Goal: Transaction & Acquisition: Register for event/course

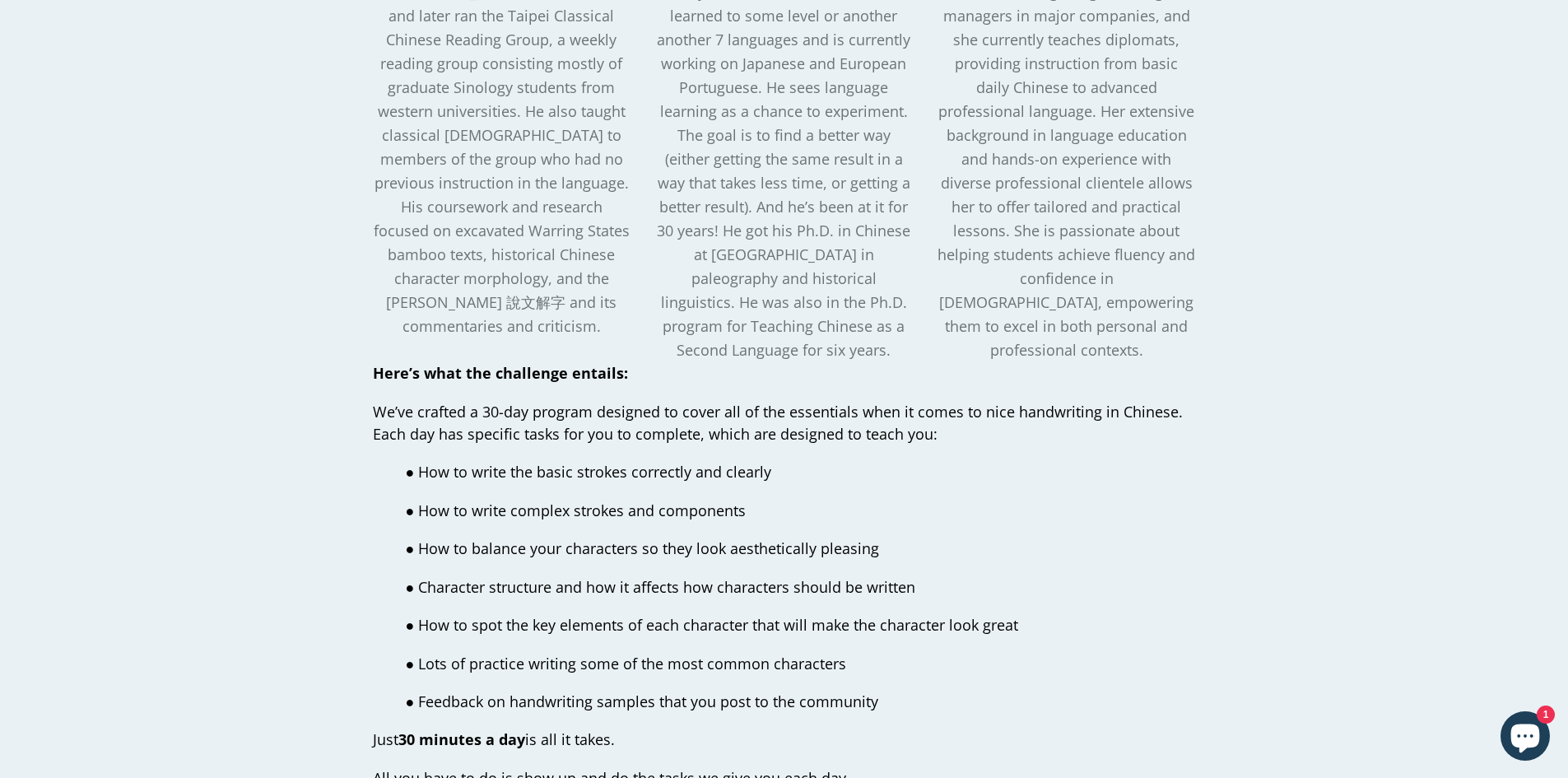
scroll to position [2470, 0]
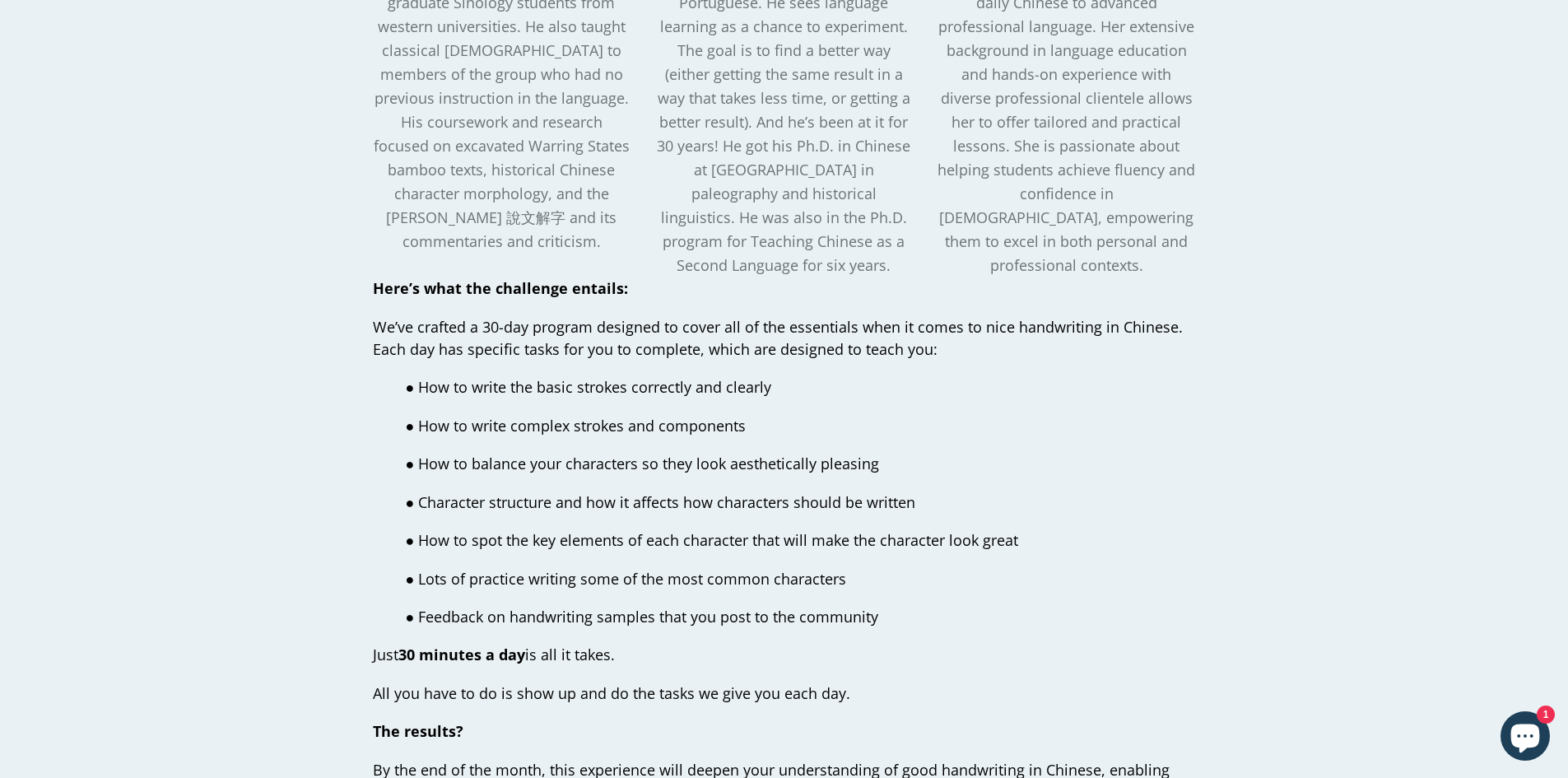
click at [743, 317] on span "We’ve crafted a 30-day program designed to cover all of the essentials when it …" at bounding box center [778, 338] width 810 height 42
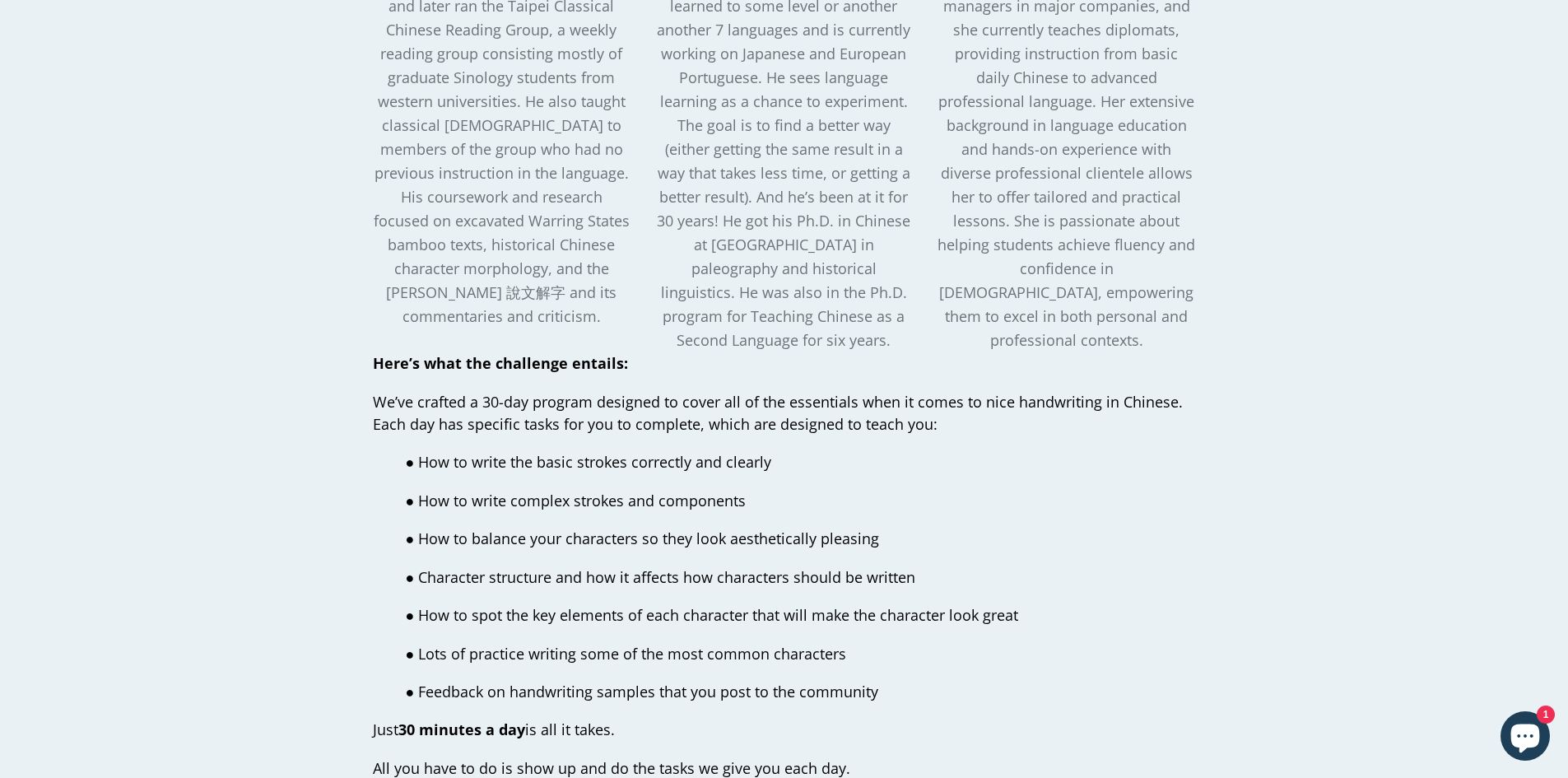
scroll to position [2388, 0]
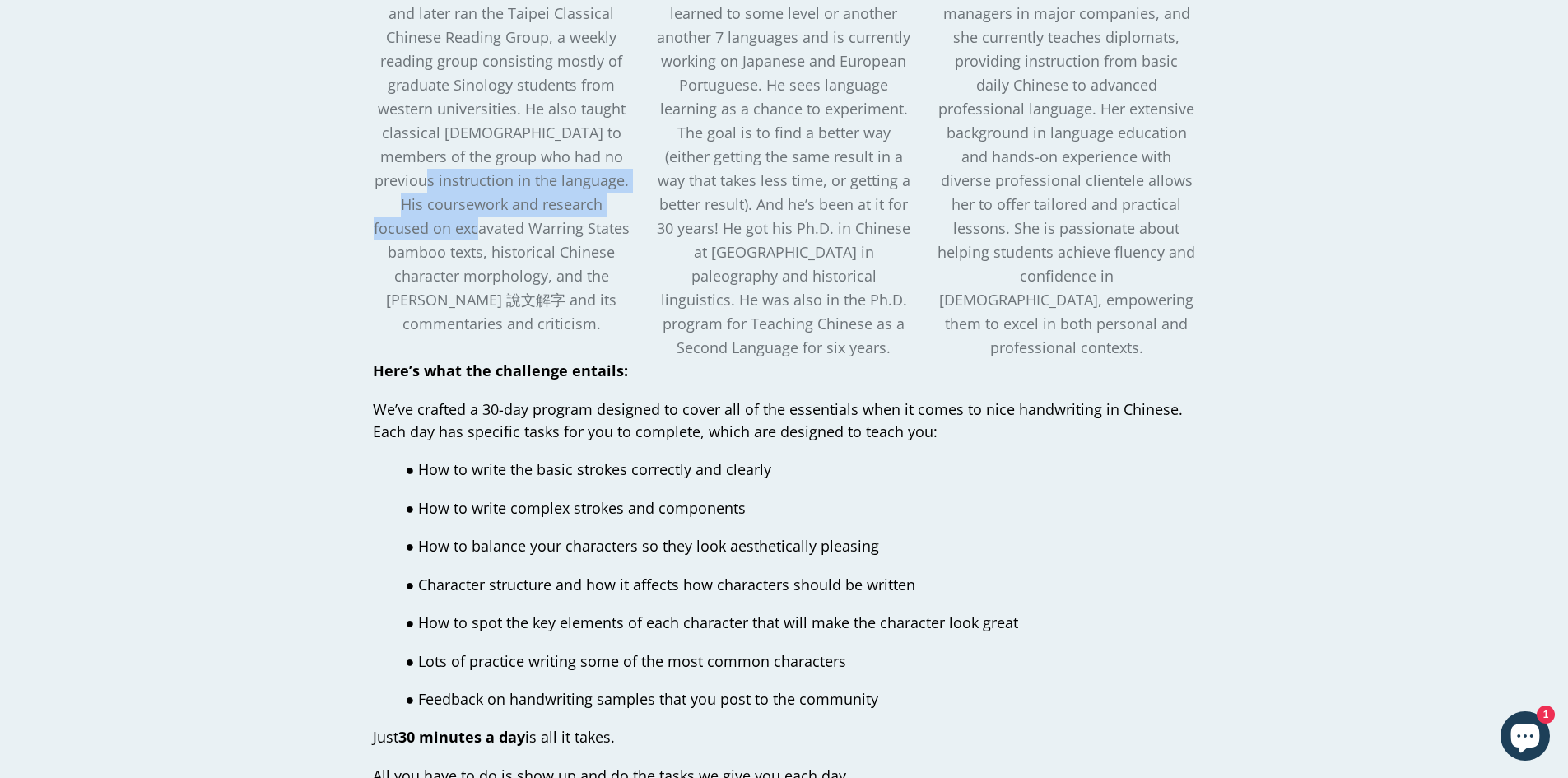
drag, startPoint x: 463, startPoint y: 150, endPoint x: 508, endPoint y: 218, distance: 81.5
click at [505, 202] on span "Before co-founding Outlier, [PERSON_NAME] studied Linguistics and Paleography i…" at bounding box center [501, 109] width 257 height 450
click at [508, 219] on span "Before co-founding Outlier, [PERSON_NAME] studied Linguistics and Paleography i…" at bounding box center [501, 109] width 257 height 450
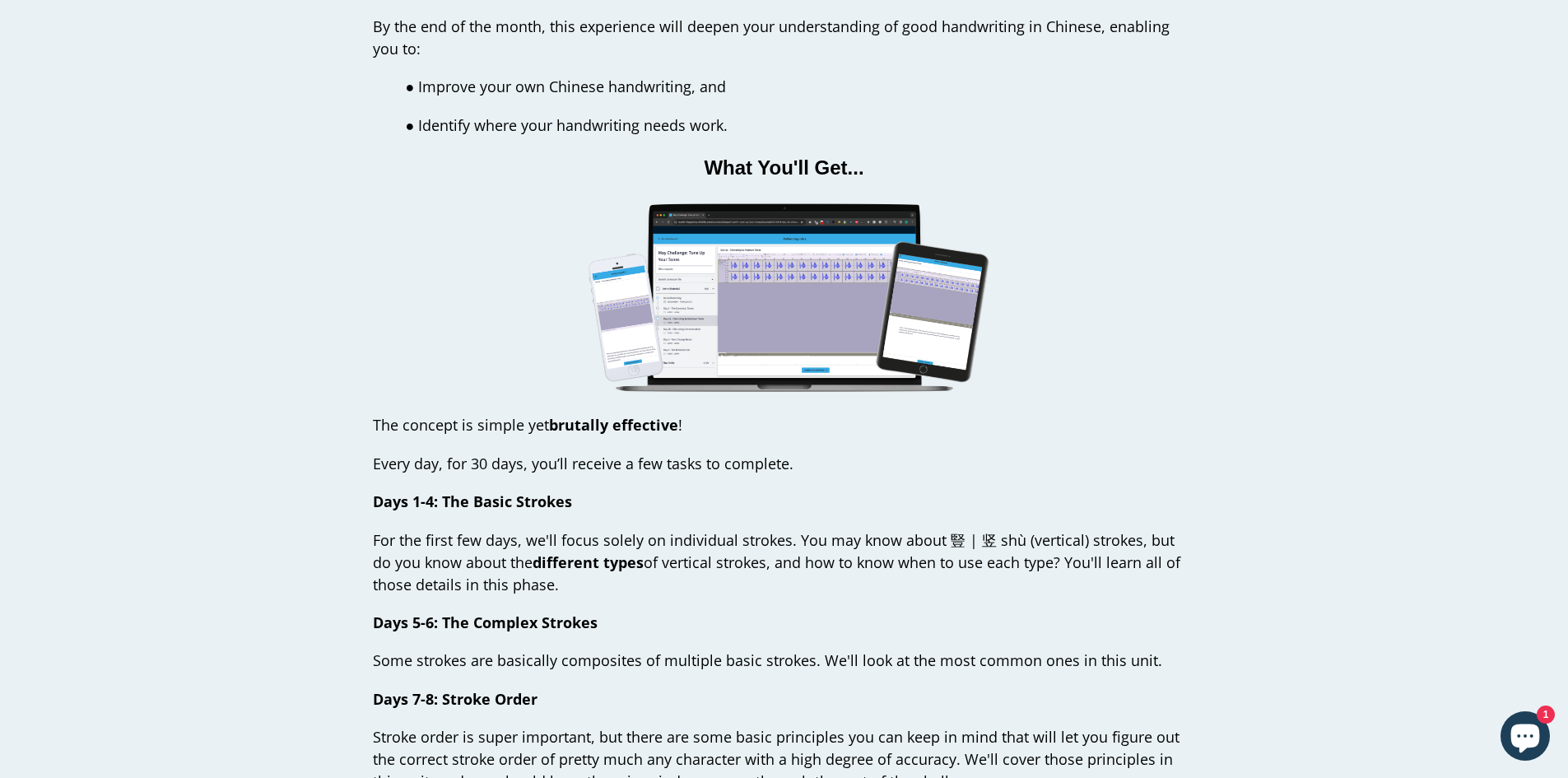
scroll to position [3294, 0]
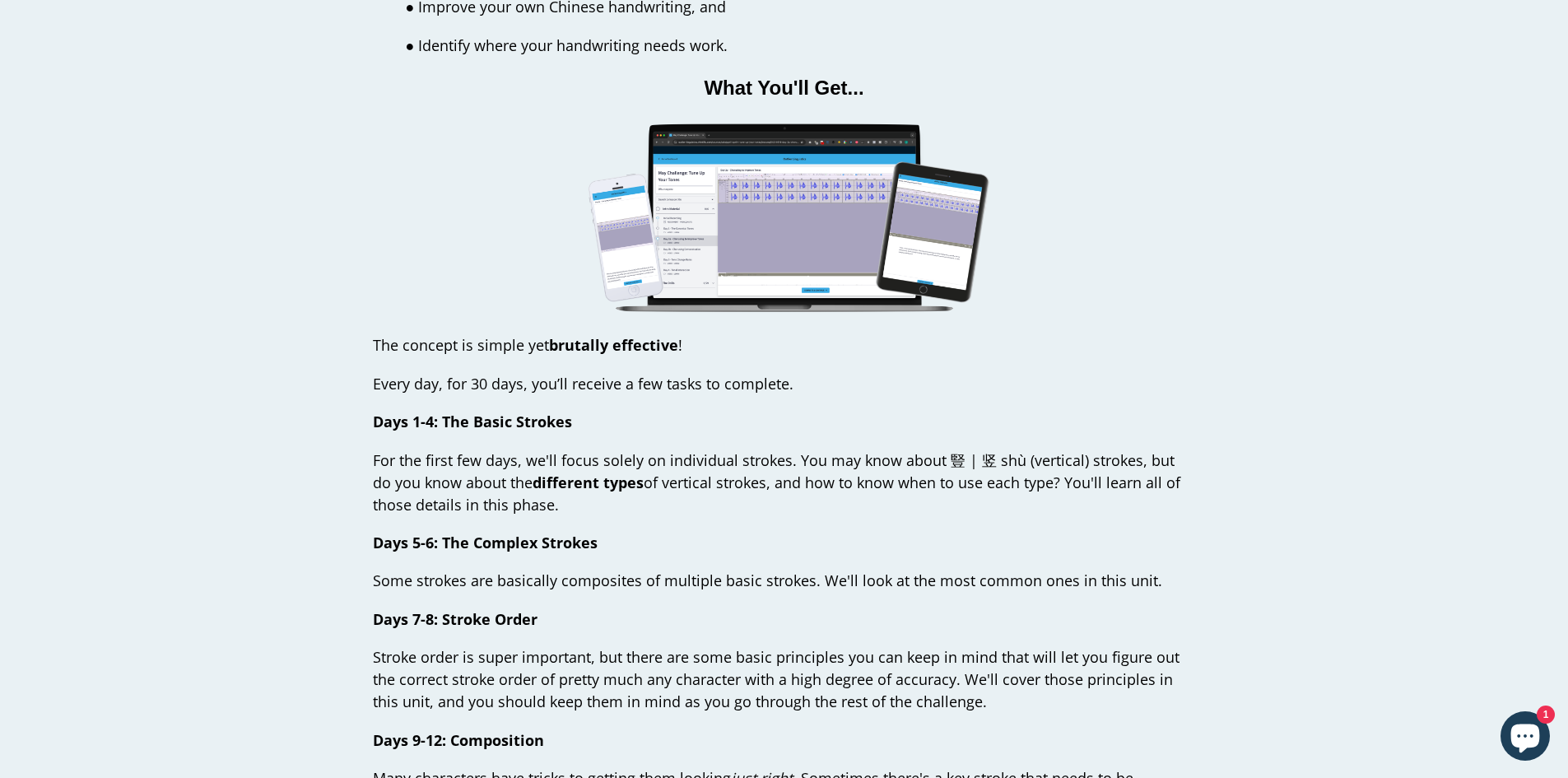
click at [902, 453] on span "For the first few days, we'll focus solely on individual strokes. You may know …" at bounding box center [776, 482] width 808 height 64
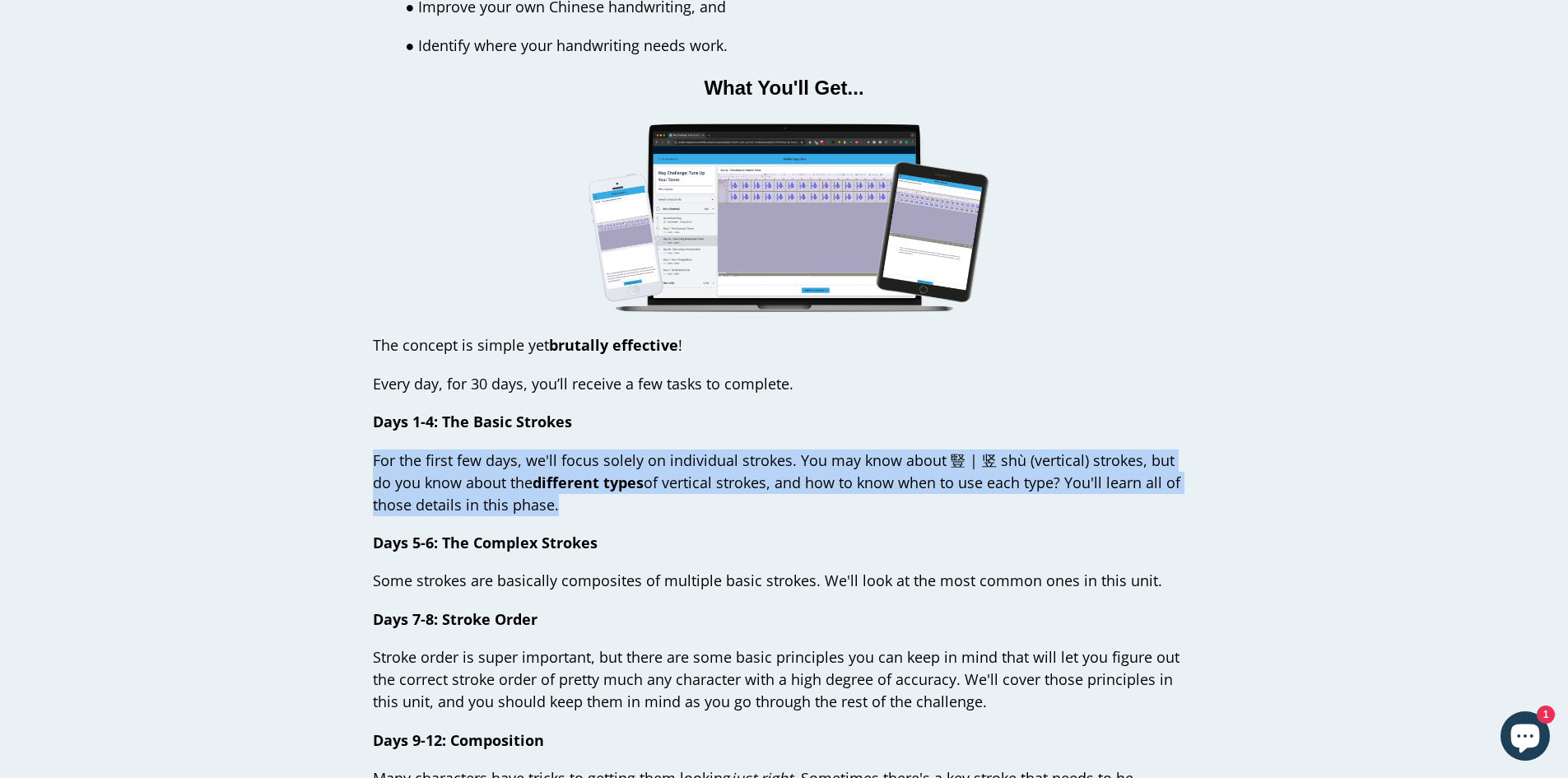
click at [902, 453] on span "For the first few days, we'll focus solely on individual strokes. You may know …" at bounding box center [776, 482] width 808 height 64
click at [727, 502] on p "For the first few days, we'll focus solely on individual strokes. You may know …" at bounding box center [784, 483] width 823 height 67
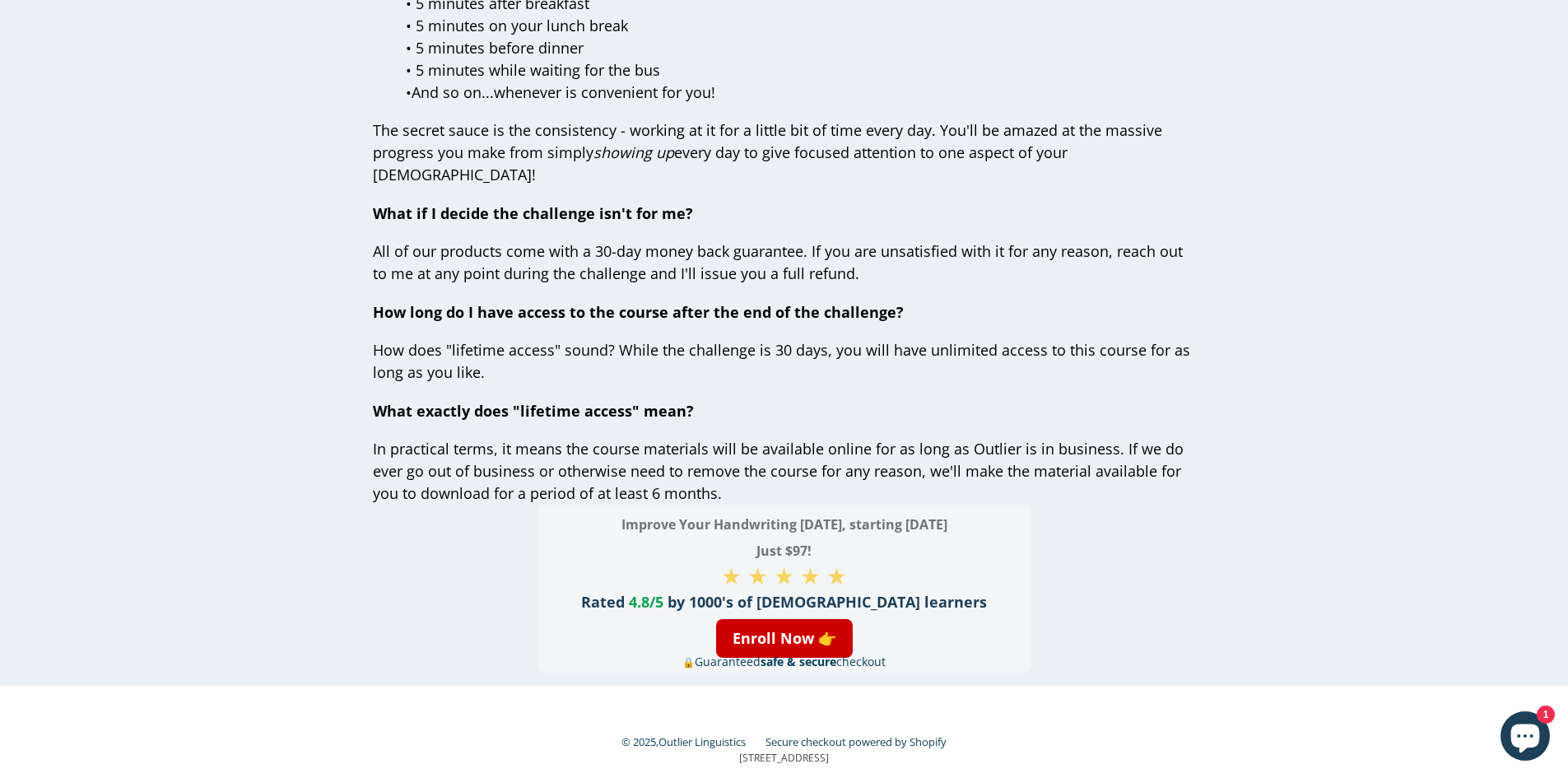
scroll to position [6070, 0]
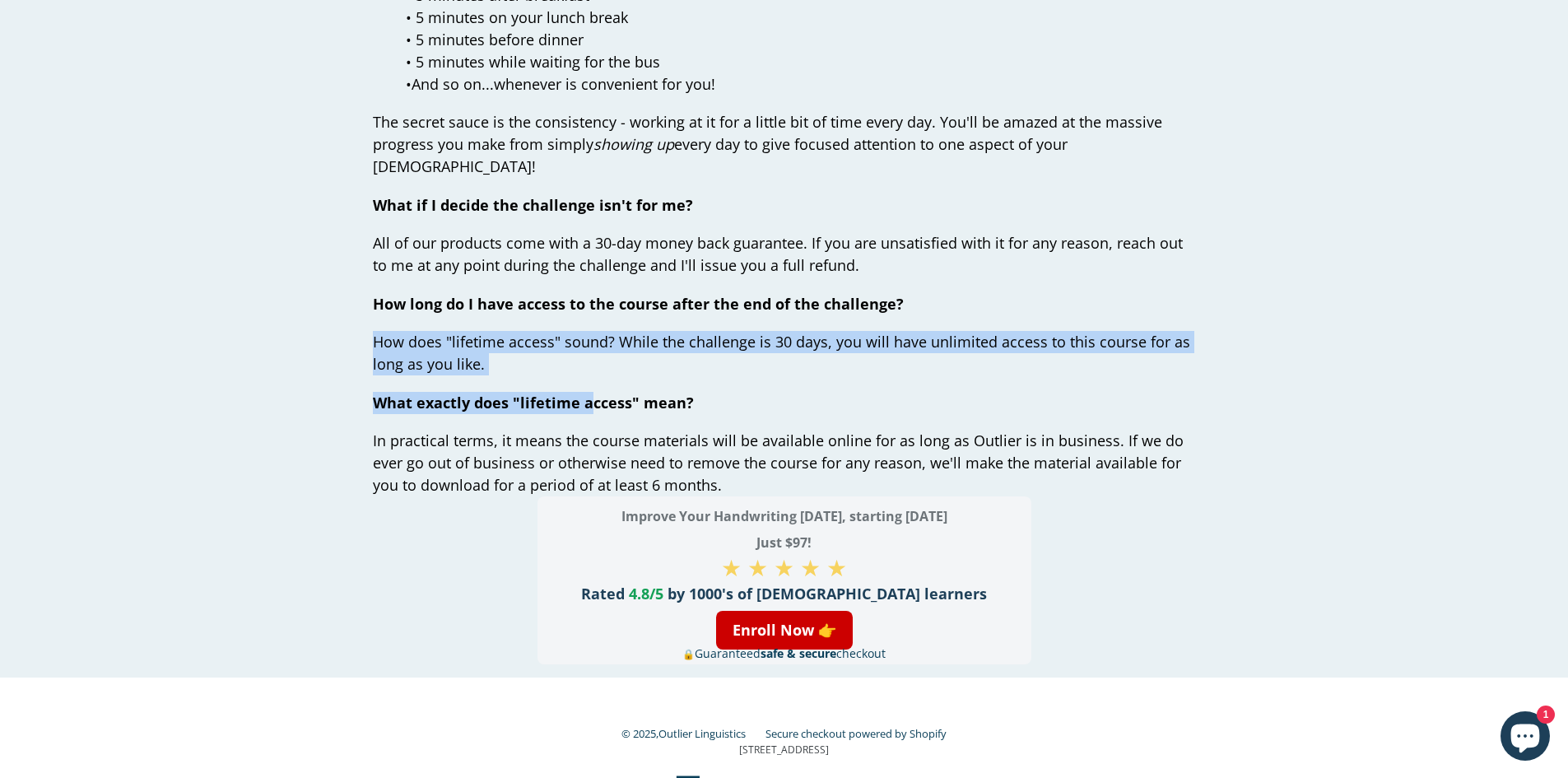
drag, startPoint x: 367, startPoint y: 323, endPoint x: 588, endPoint y: 371, distance: 226.2
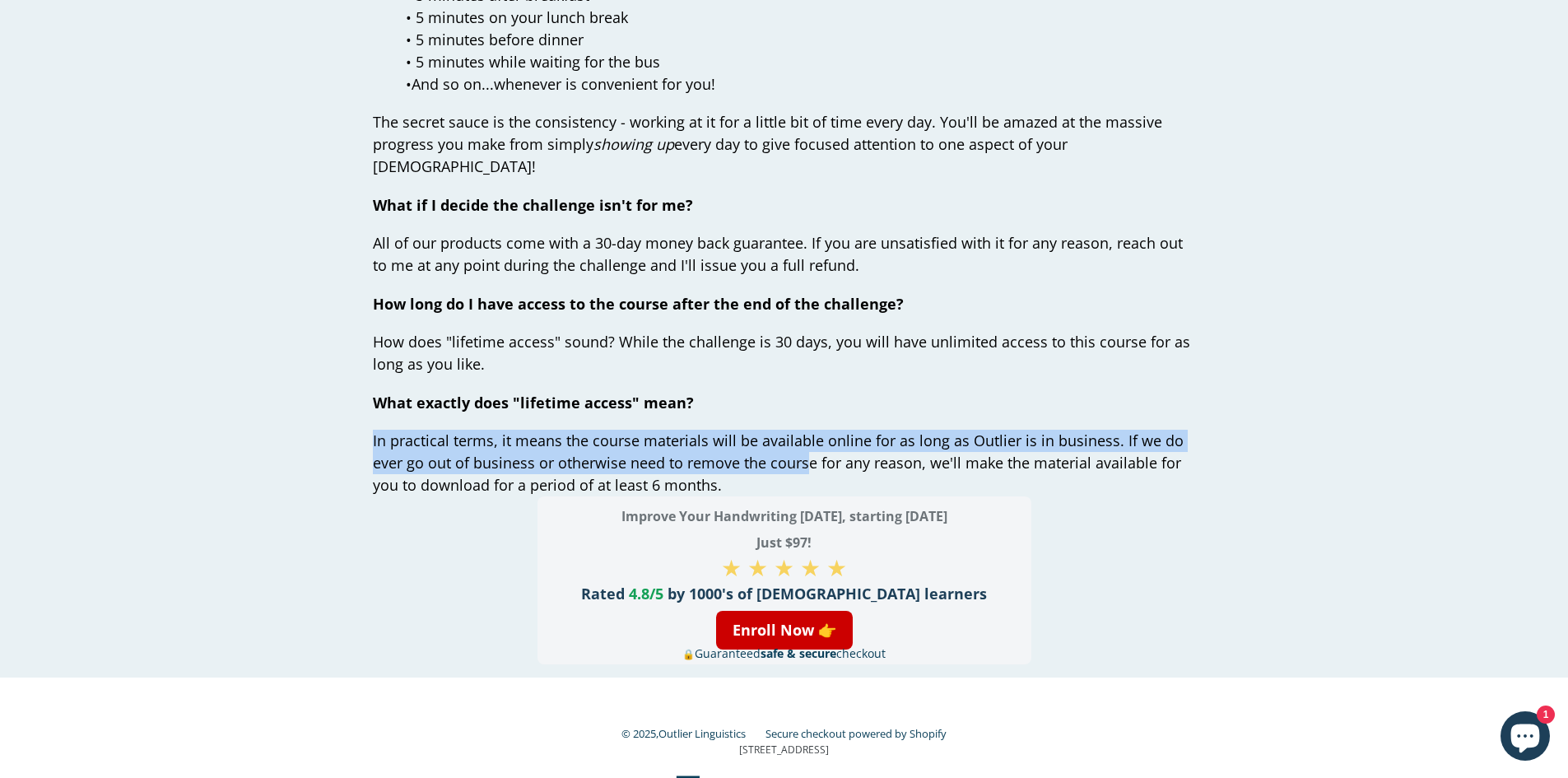
drag, startPoint x: 346, startPoint y: 415, endPoint x: 805, endPoint y: 446, distance: 460.0
click at [805, 446] on span "In practical terms, it means the course materials will be available online for …" at bounding box center [778, 462] width 811 height 64
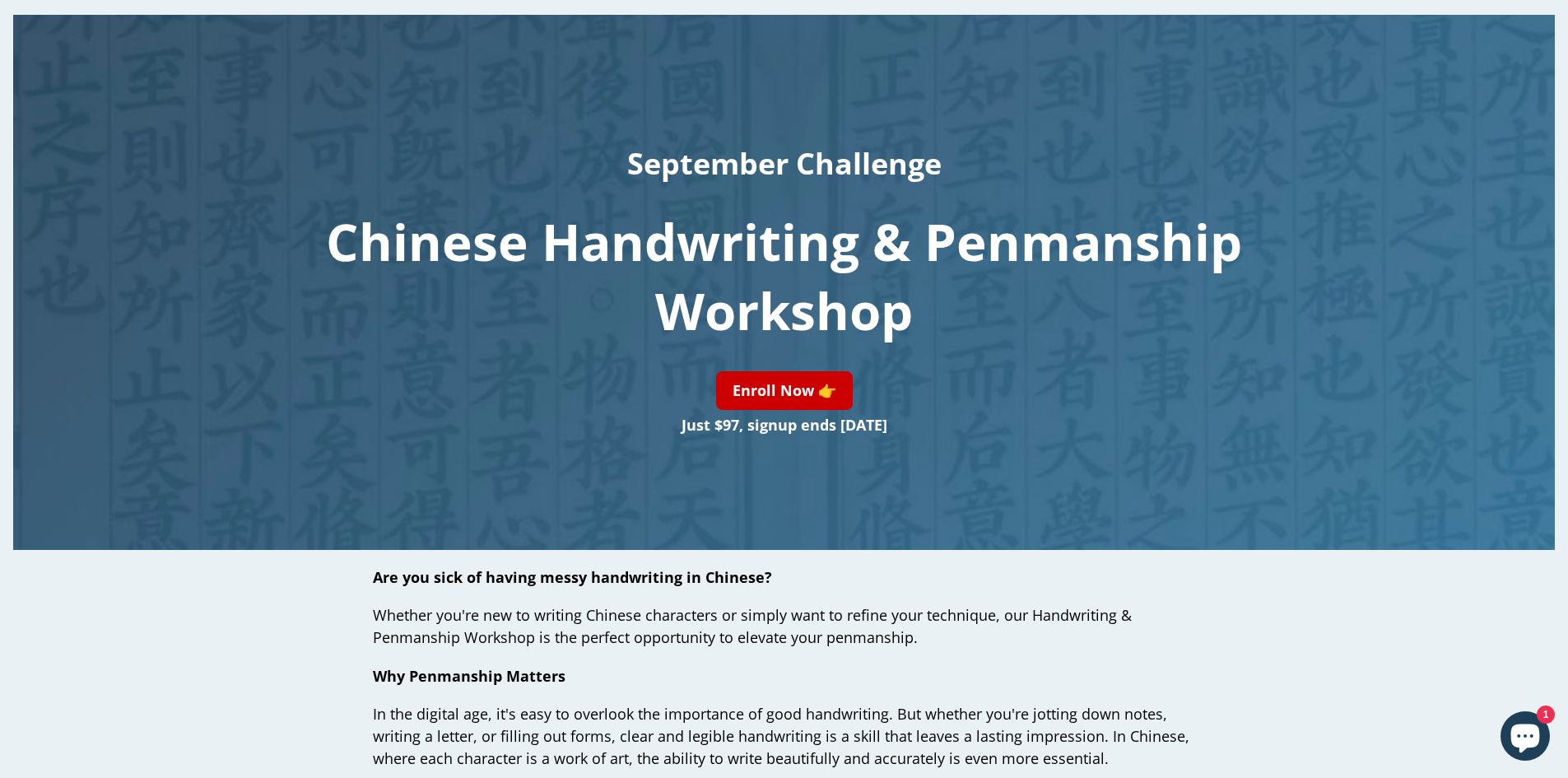
scroll to position [0, 0]
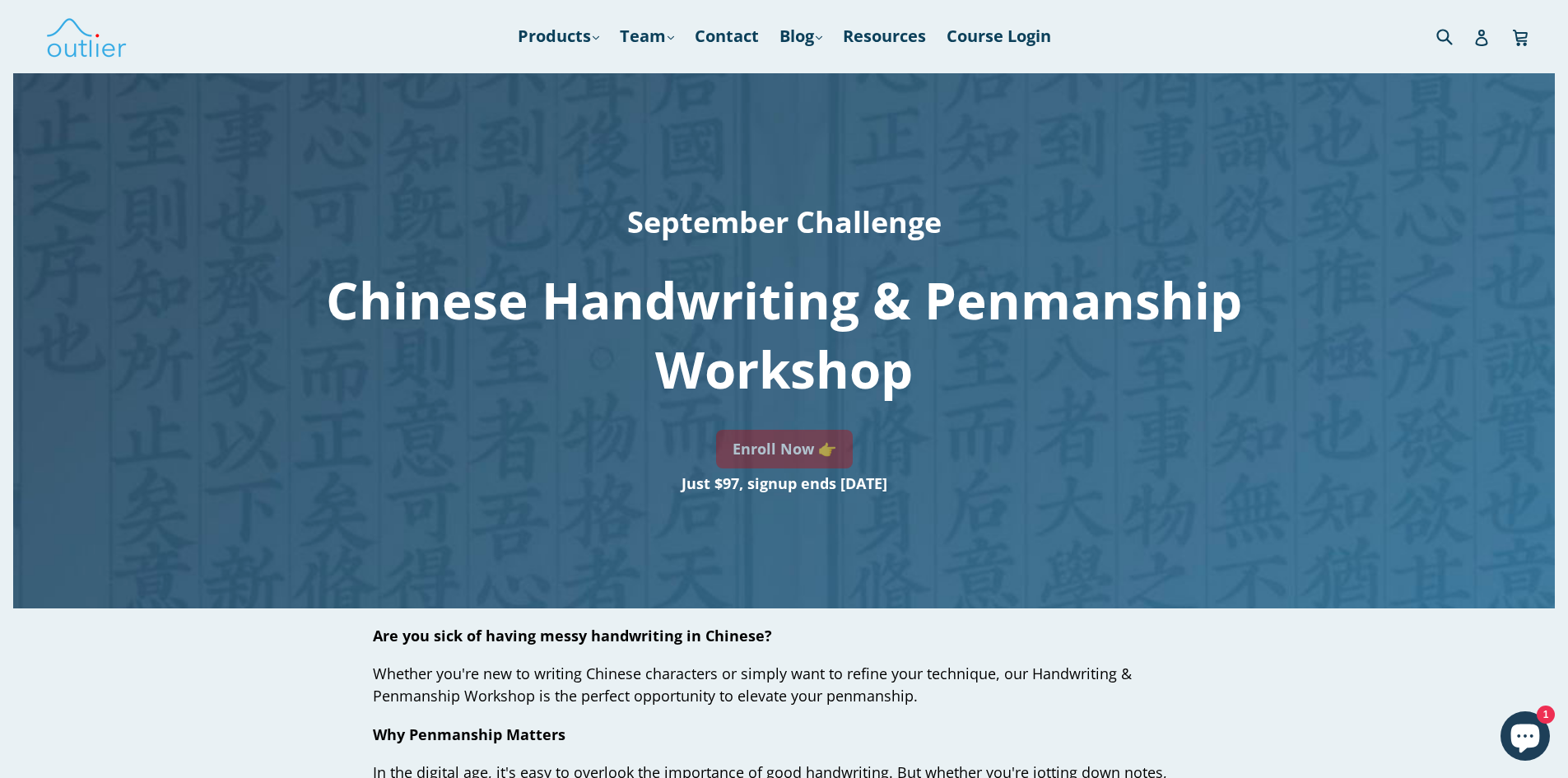
click at [826, 449] on link "Enroll Now 👉" at bounding box center [785, 449] width 137 height 39
